Goal: Information Seeking & Learning: Find specific fact

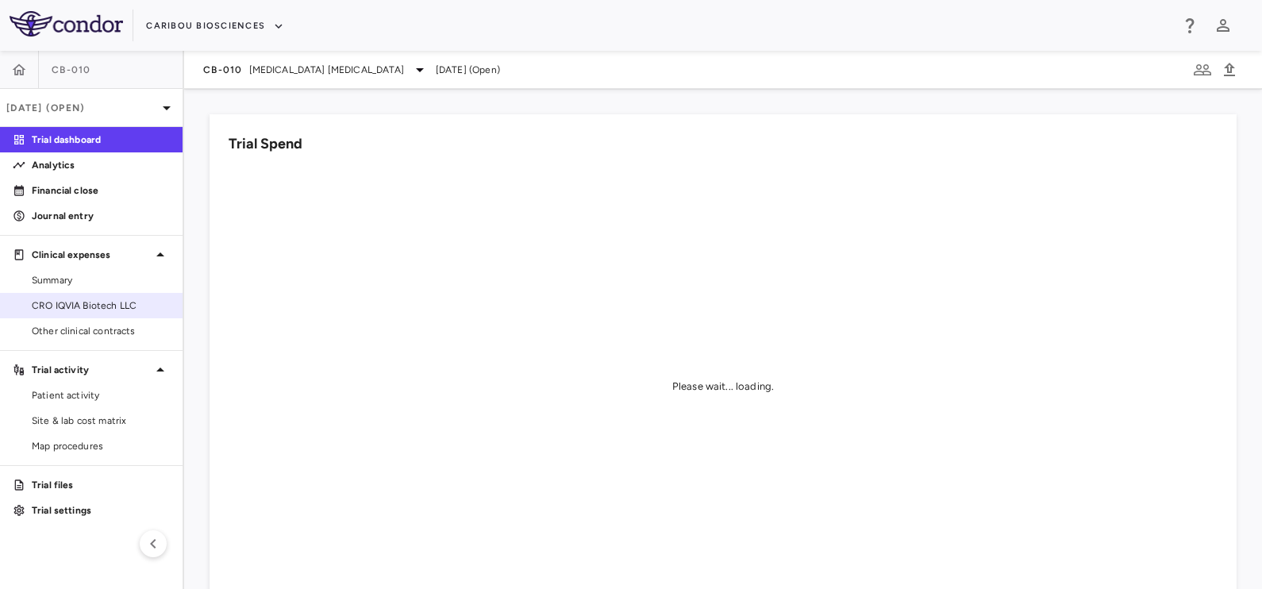
click at [71, 314] on link "CRO IQVIA Biotech LLC" at bounding box center [91, 306] width 183 height 24
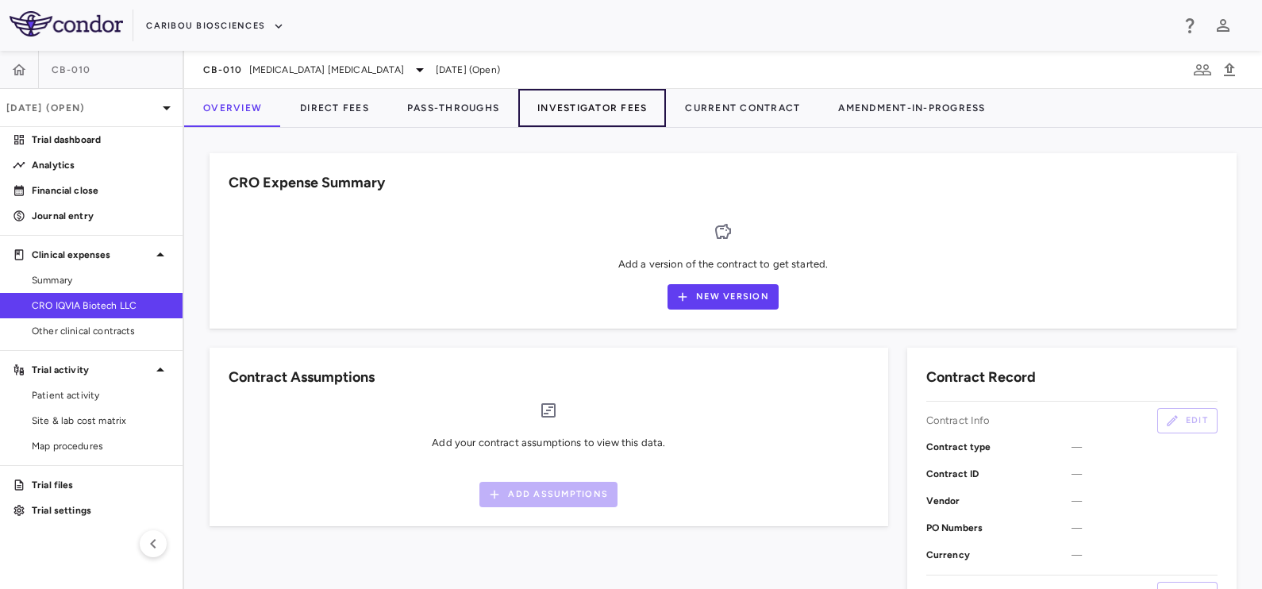
click at [583, 101] on button "Investigator Fees" at bounding box center [592, 108] width 148 height 38
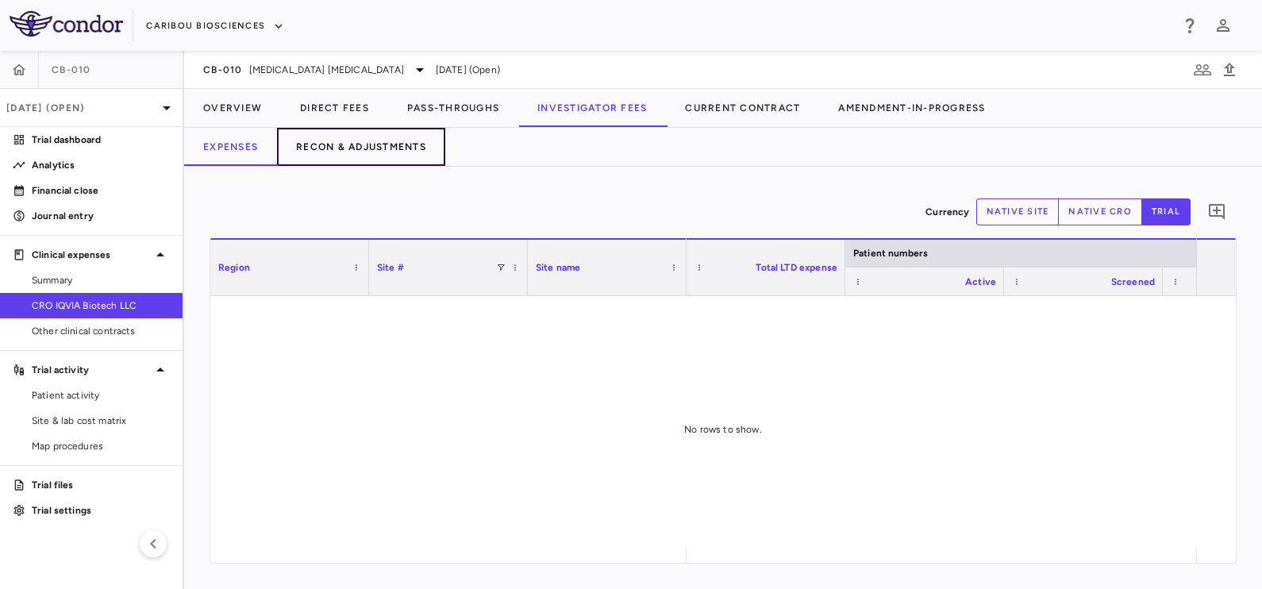
click at [390, 161] on button "Recon & Adjustments" at bounding box center [361, 147] width 168 height 38
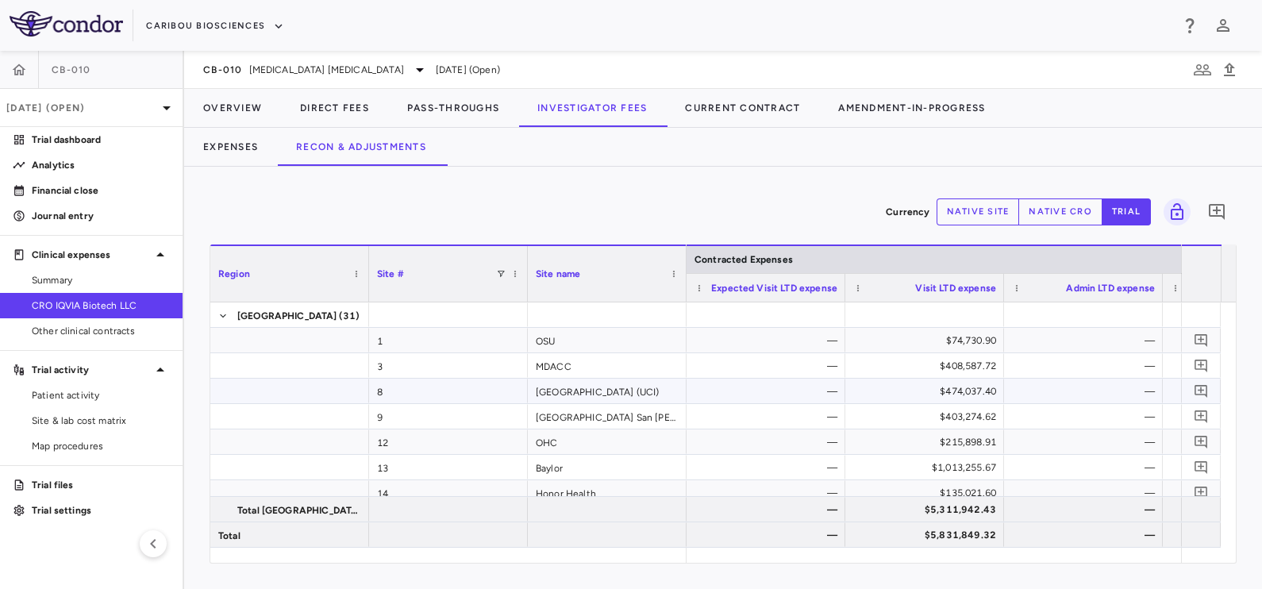
click at [703, 385] on div "—" at bounding box center [769, 391] width 136 height 25
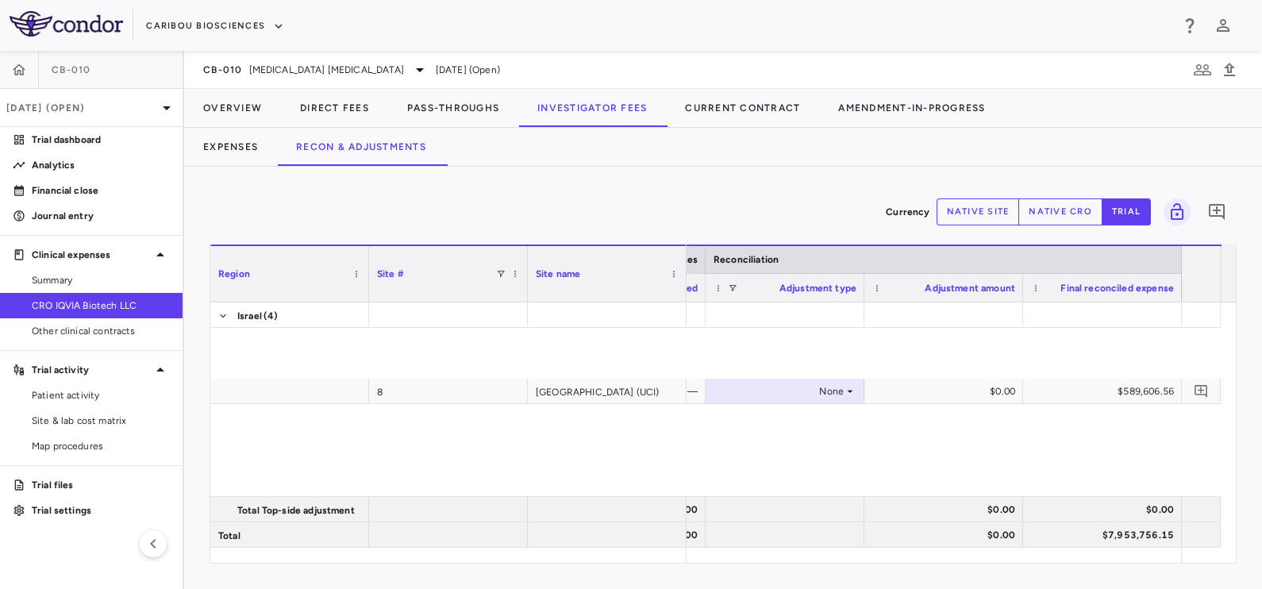
scroll to position [972, 0]
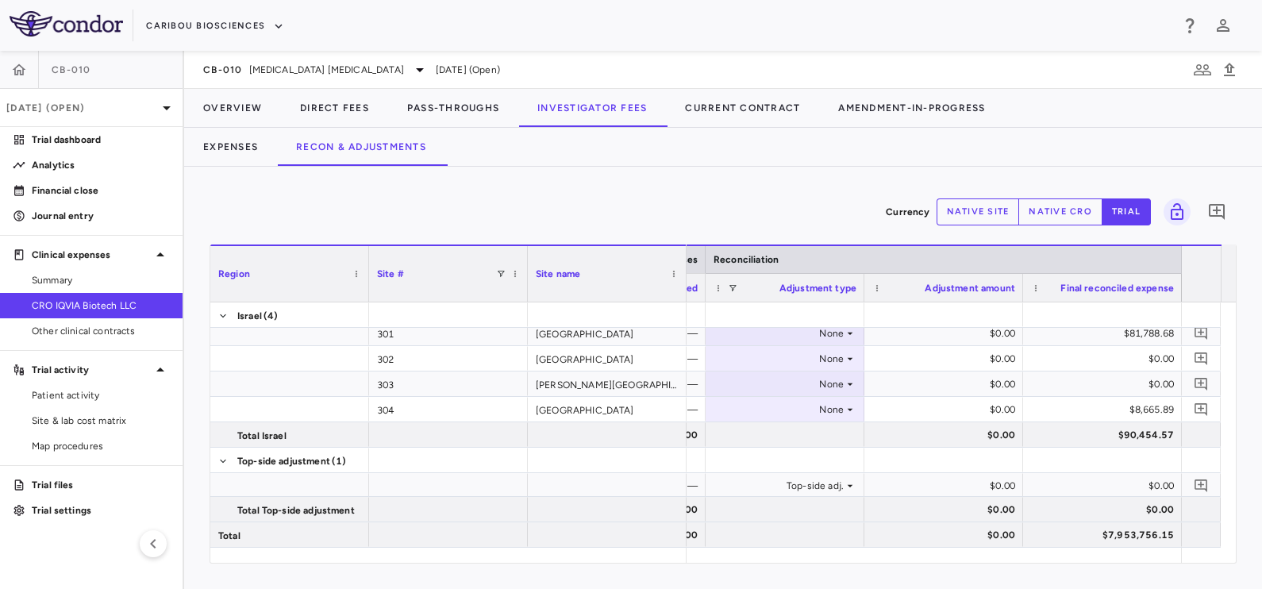
click at [1059, 216] on button "native cro" at bounding box center [1060, 211] width 84 height 27
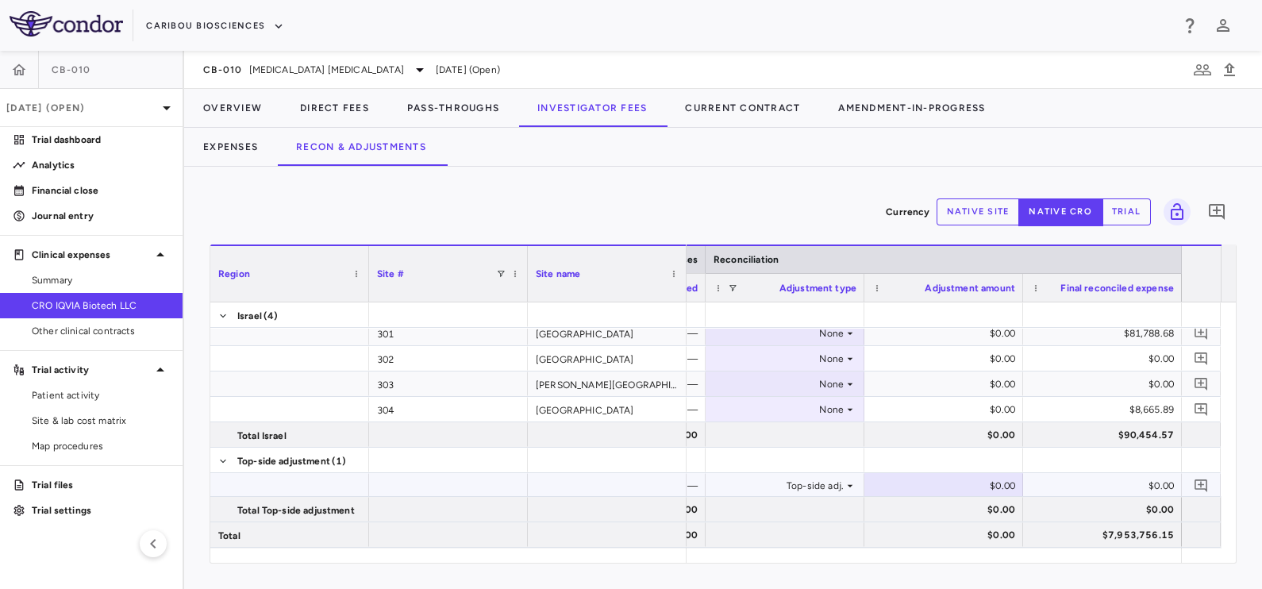
click at [1067, 476] on div "$0.00" at bounding box center [1105, 485] width 136 height 25
click at [1085, 484] on div "$0.00" at bounding box center [1105, 485] width 136 height 25
click at [6, 71] on button "button" at bounding box center [19, 70] width 38 height 38
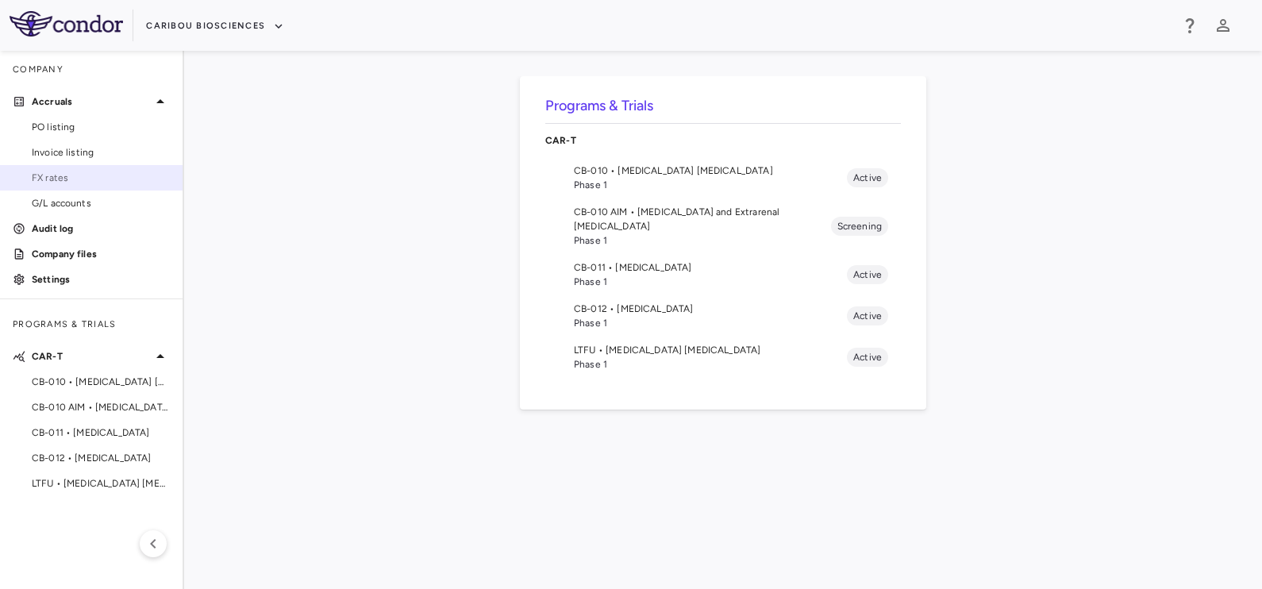
click at [48, 179] on span "FX rates" at bounding box center [101, 178] width 138 height 14
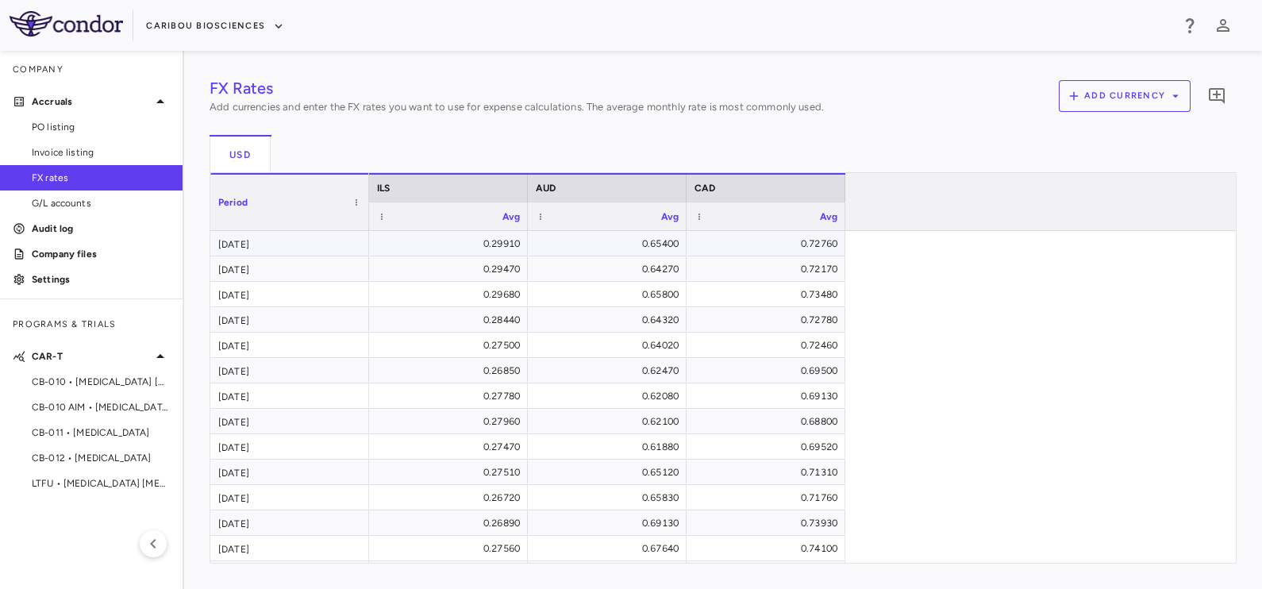
click at [484, 240] on div "0.29910" at bounding box center [451, 243] width 136 height 25
click at [801, 253] on div "0.72760" at bounding box center [769, 243] width 136 height 25
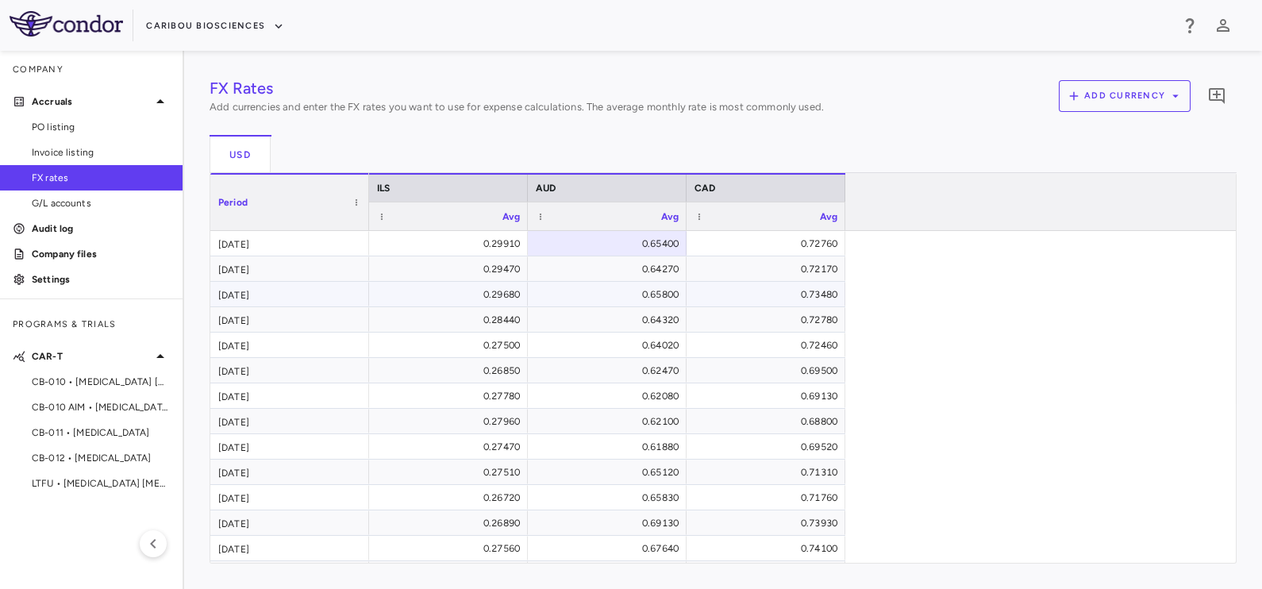
click at [242, 291] on div "Jun 2025" at bounding box center [289, 294] width 159 height 25
